Goal: Check status: Check status

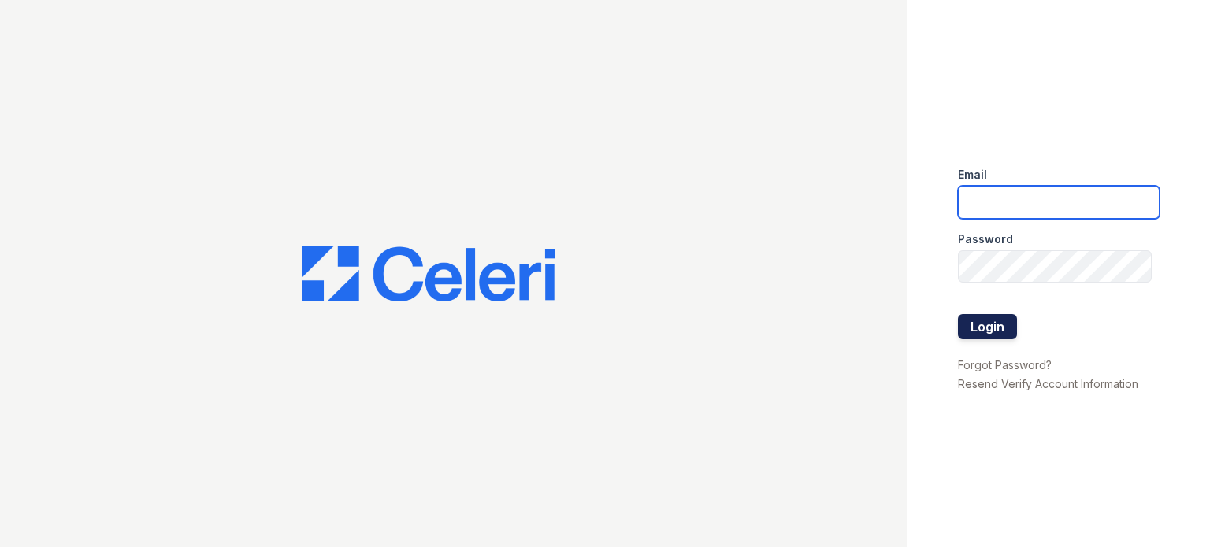
type input "pennstation.pm@cafmanagement.com"
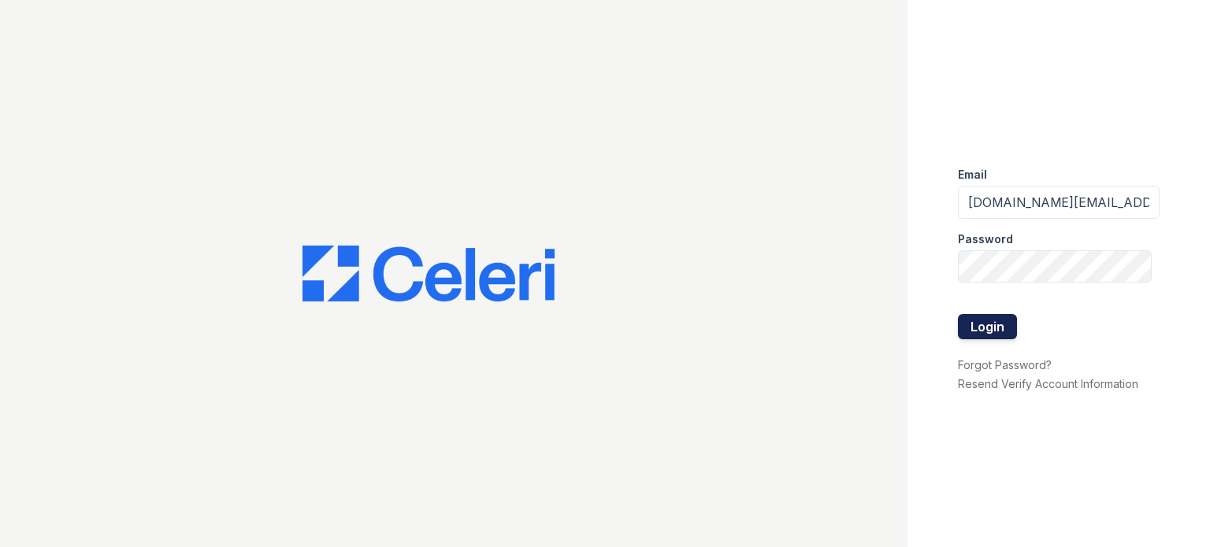
click at [967, 336] on button "Login" at bounding box center [987, 326] width 59 height 25
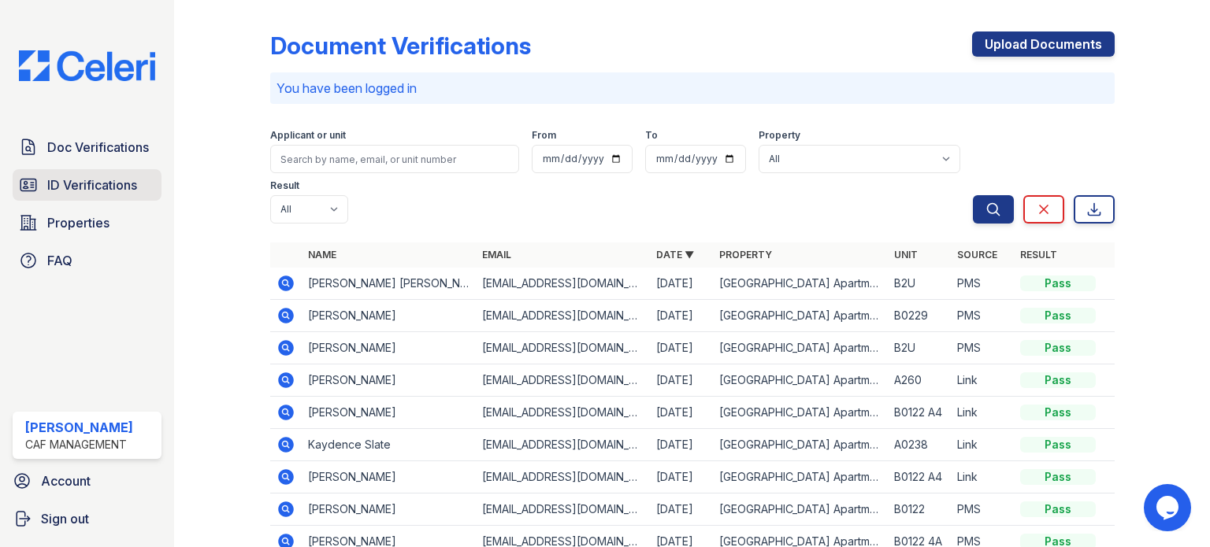
click at [128, 172] on link "ID Verifications" at bounding box center [87, 185] width 149 height 32
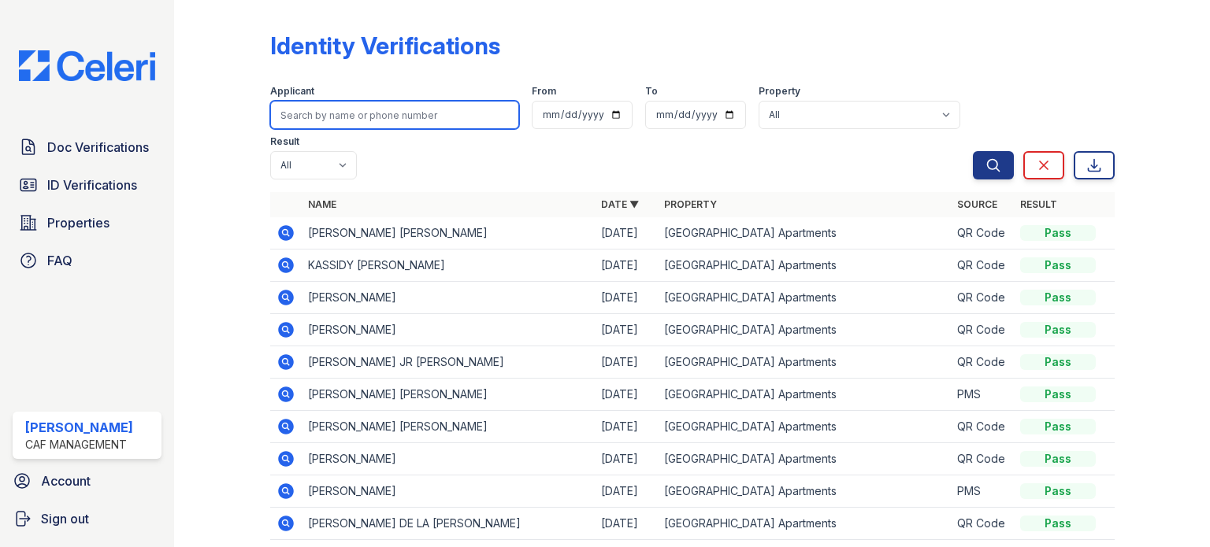
click at [371, 108] on input "search" at bounding box center [394, 115] width 249 height 28
type input "[PERSON_NAME]"
click at [973, 151] on button "Search" at bounding box center [993, 165] width 41 height 28
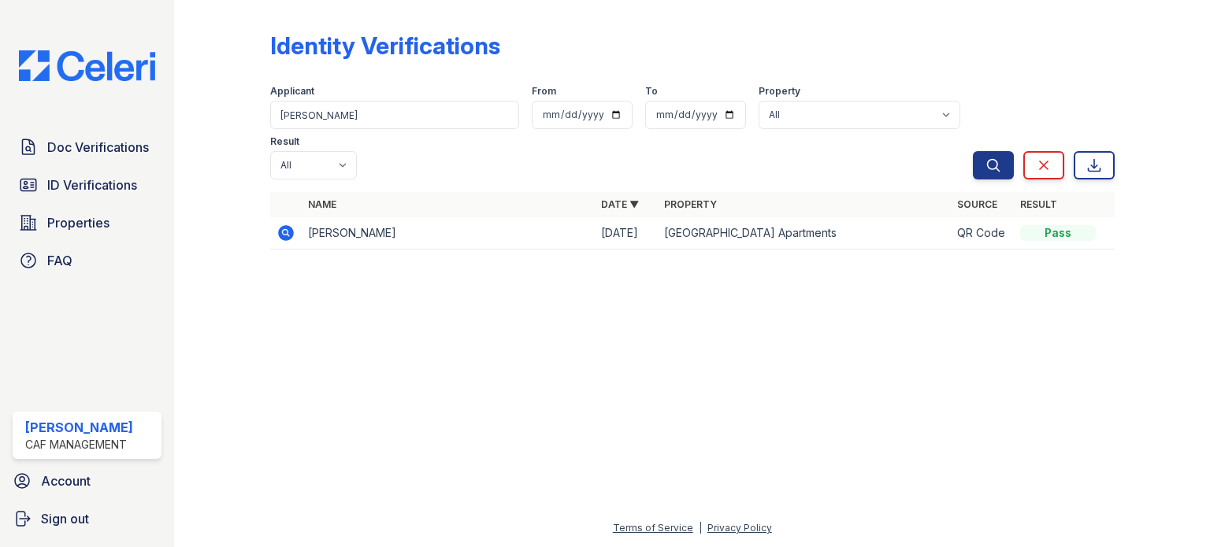
click at [288, 225] on icon at bounding box center [286, 233] width 16 height 16
